Goal: Find specific fact: Find specific fact

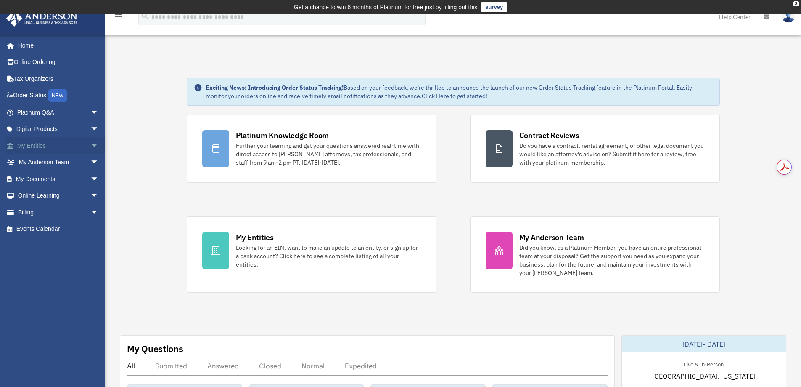
click at [90, 145] on span "arrow_drop_down" at bounding box center [98, 145] width 17 height 17
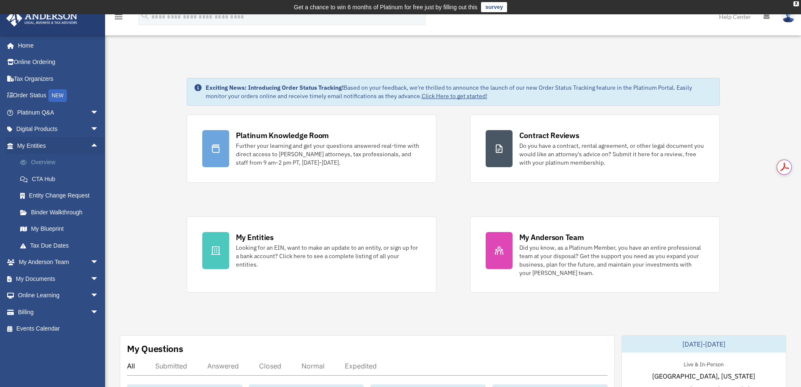
click at [48, 160] on link "Overview" at bounding box center [62, 162] width 100 height 17
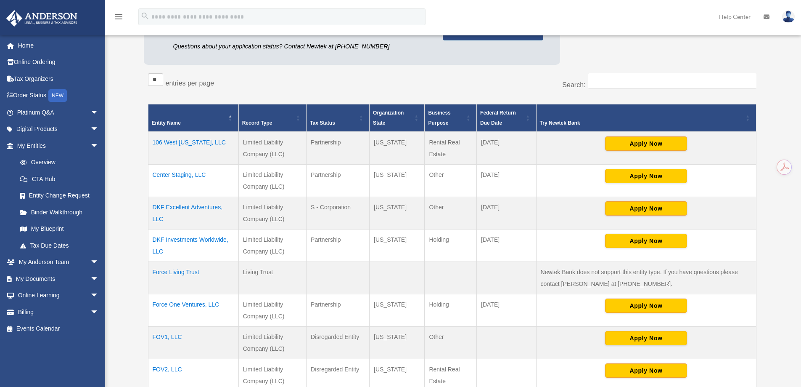
scroll to position [322, 0]
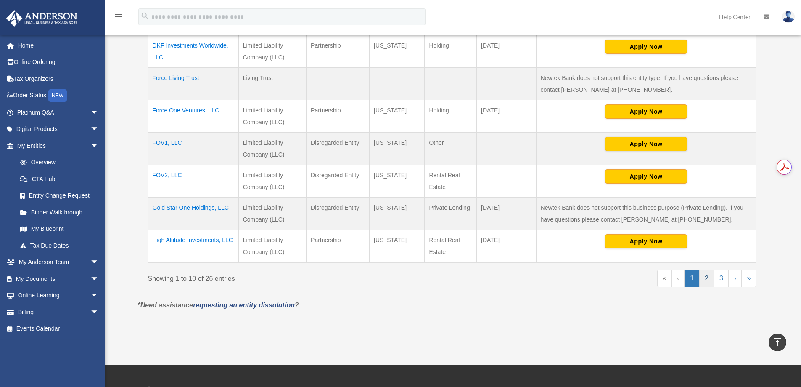
click at [706, 280] on link "2" at bounding box center [706, 278] width 15 height 18
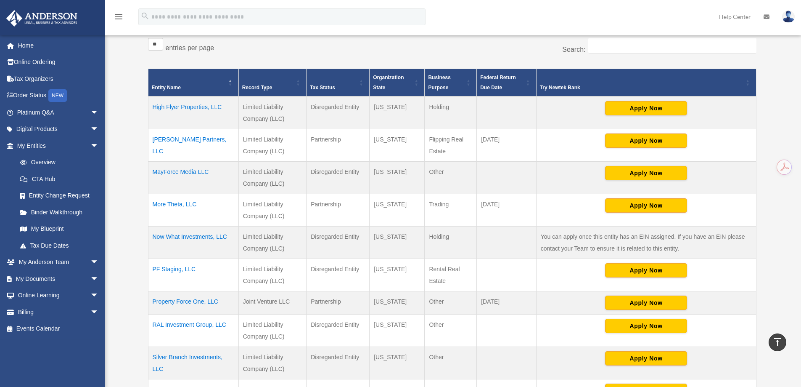
scroll to position [150, 0]
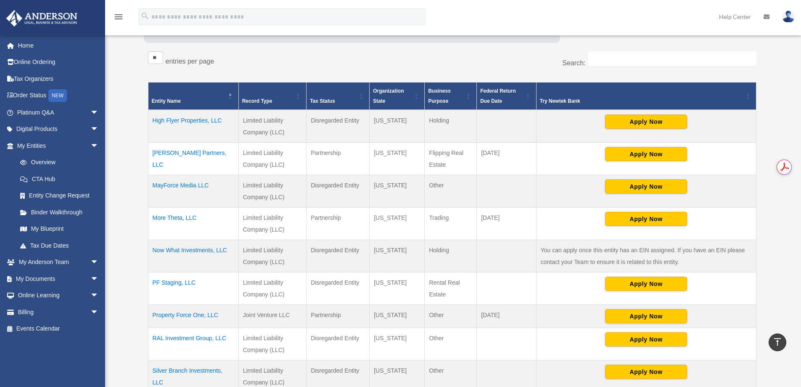
click at [188, 154] on td "Lonestar Partners, LLC" at bounding box center [193, 159] width 90 height 32
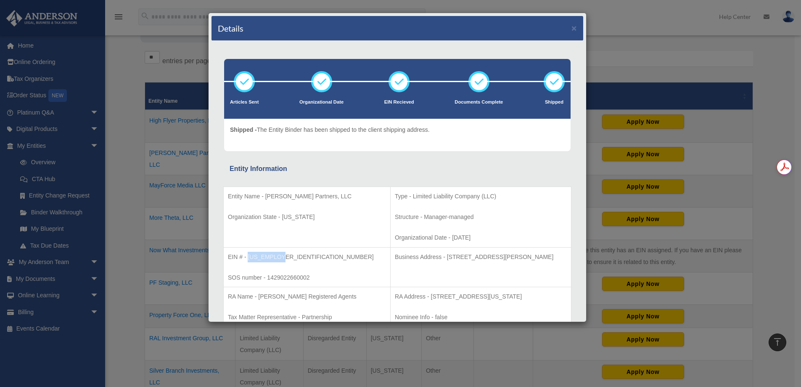
drag, startPoint x: 281, startPoint y: 257, endPoint x: 248, endPoint y: 256, distance: 33.7
click at [248, 256] on p "EIN # - 33-2417234" at bounding box center [307, 257] width 158 height 11
copy p "33-2417234"
